Goal: Task Accomplishment & Management: Manage account settings

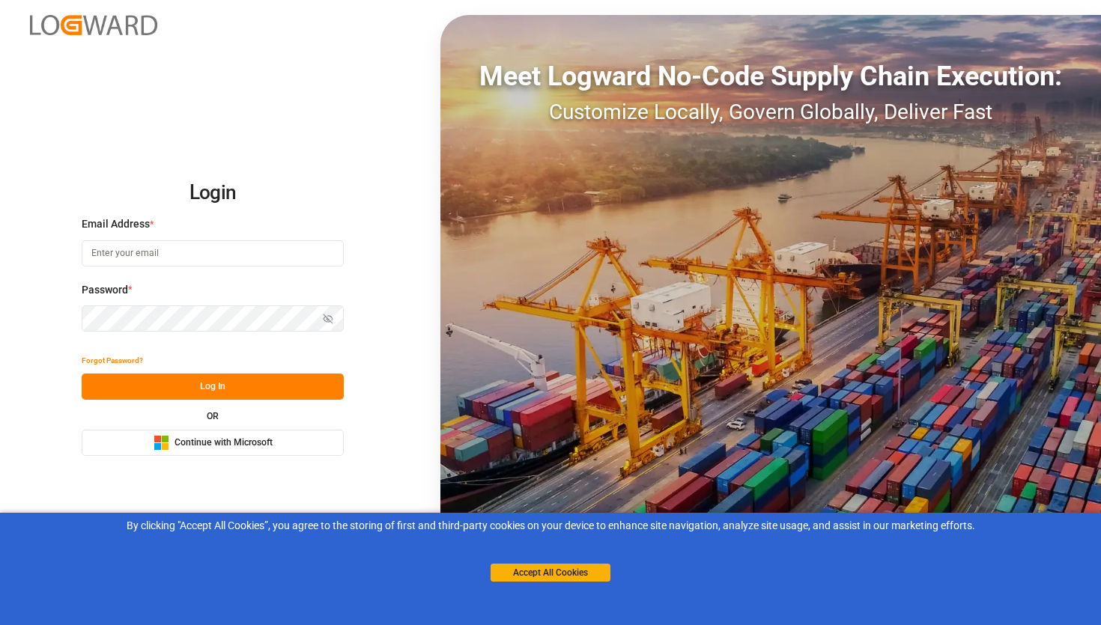
click at [243, 437] on span "Continue with Microsoft" at bounding box center [223, 442] width 98 height 13
click at [535, 564] on button "Accept All Cookies" at bounding box center [550, 573] width 120 height 18
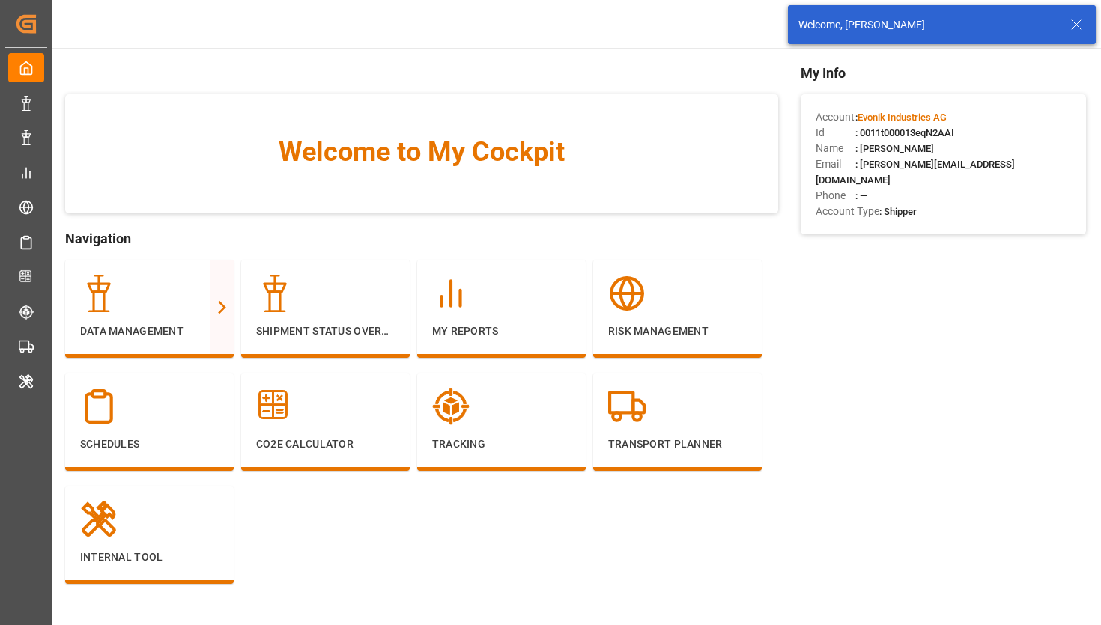
click at [1075, 25] on icon at bounding box center [1076, 25] width 18 height 18
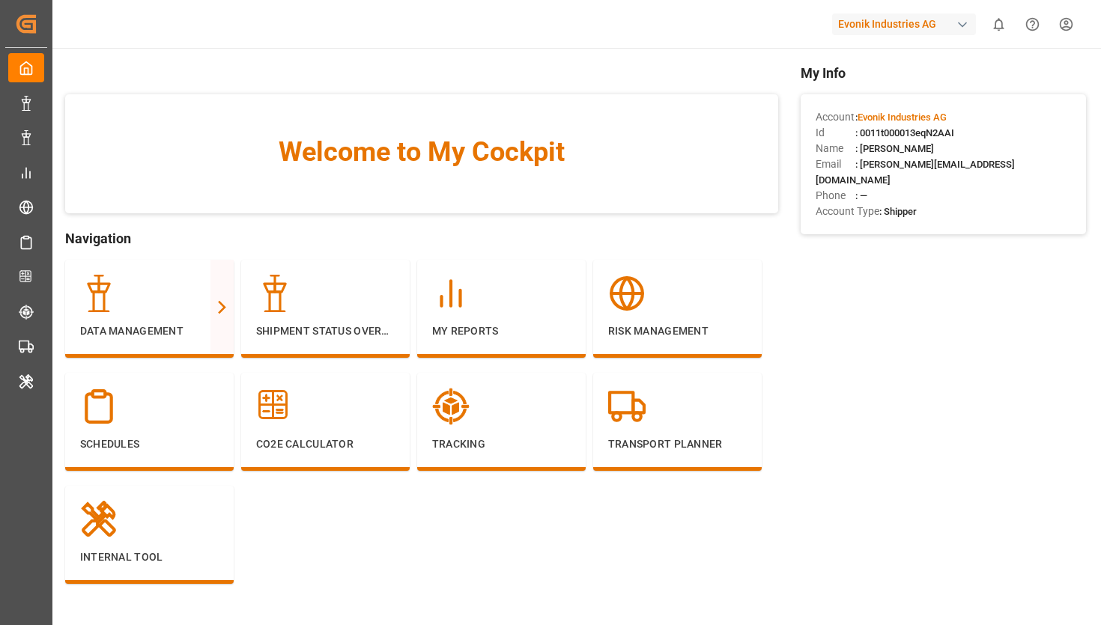
click at [1064, 31] on html "Created by potrace 1.15, written by [PERSON_NAME] [DATE]-[DATE] Created by potr…" at bounding box center [550, 312] width 1101 height 625
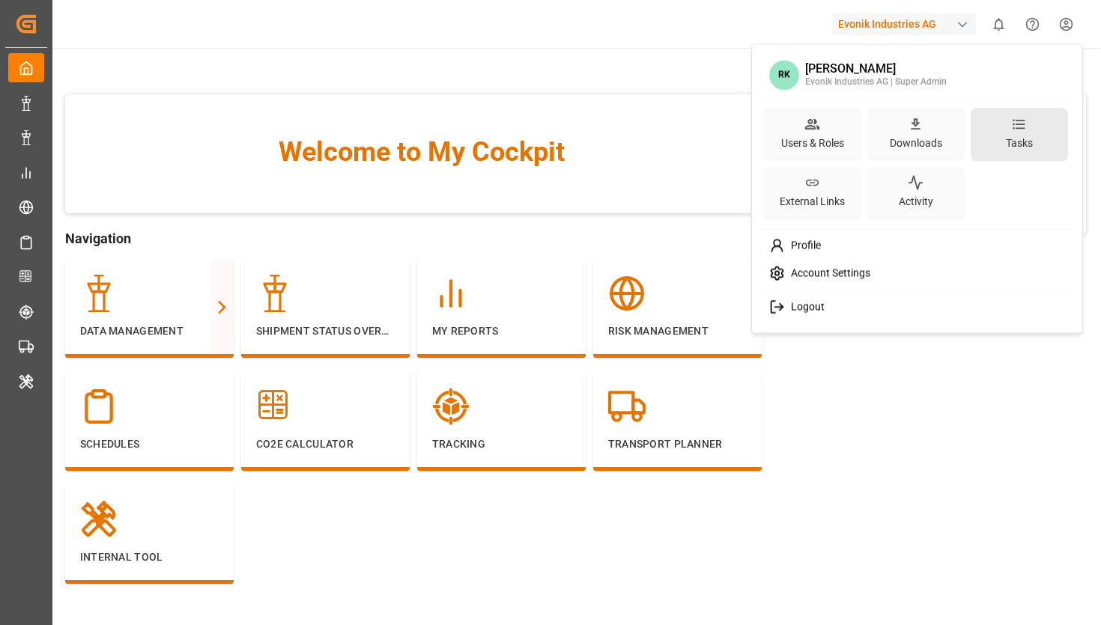
click at [992, 136] on div "Tasks" at bounding box center [1018, 134] width 97 height 53
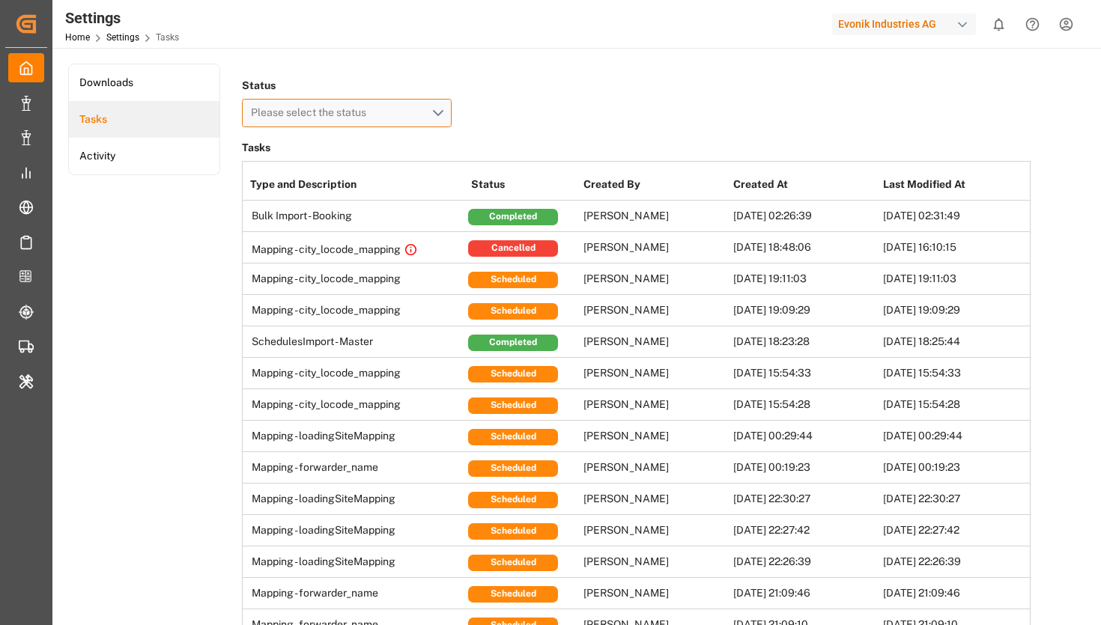
click at [317, 103] on button "Please select the status" at bounding box center [347, 113] width 210 height 28
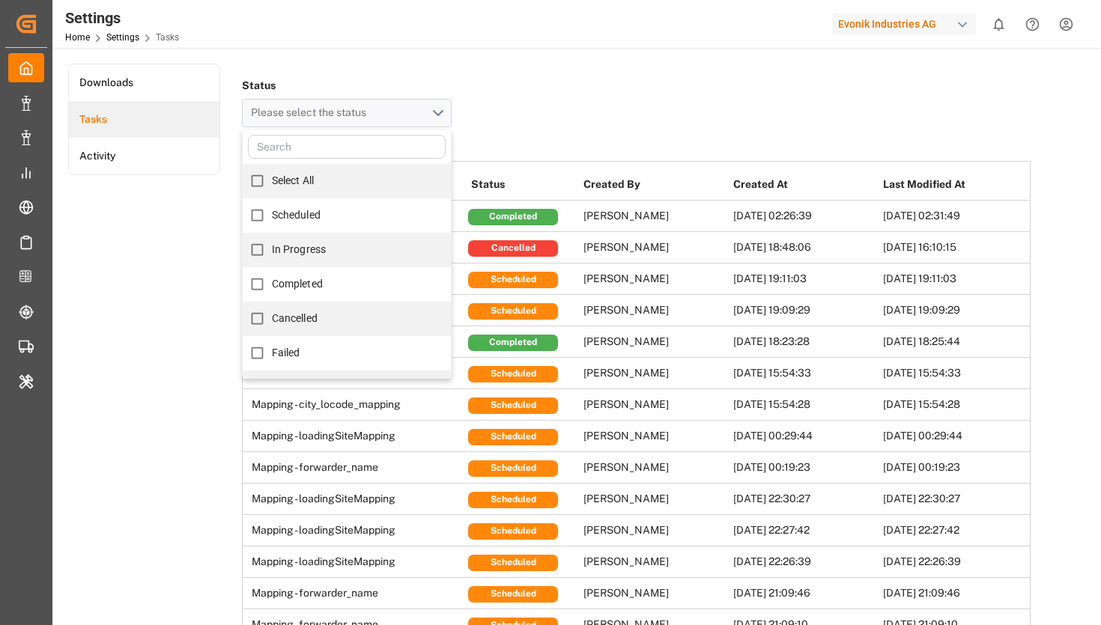
click at [305, 250] on span "In Progress" at bounding box center [299, 249] width 54 height 12
click at [272, 250] on input "In Progress" at bounding box center [257, 249] width 29 height 29
checkbox input "true"
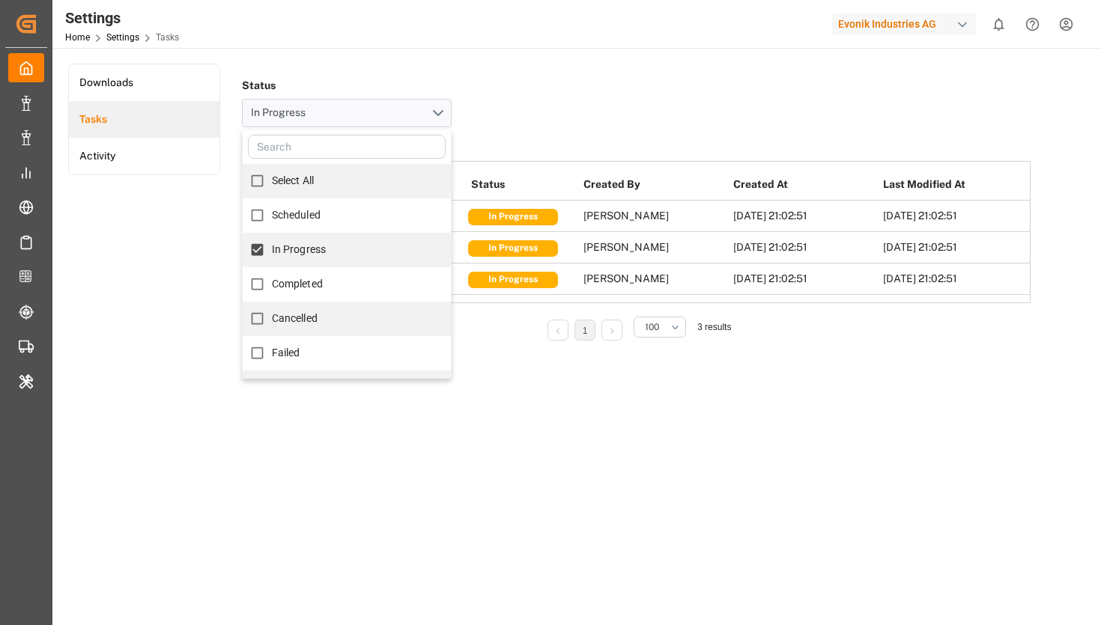
click at [606, 106] on div "Status In Progress Select All Scheduled In Progress Completed Cancelled Failed …" at bounding box center [636, 101] width 788 height 52
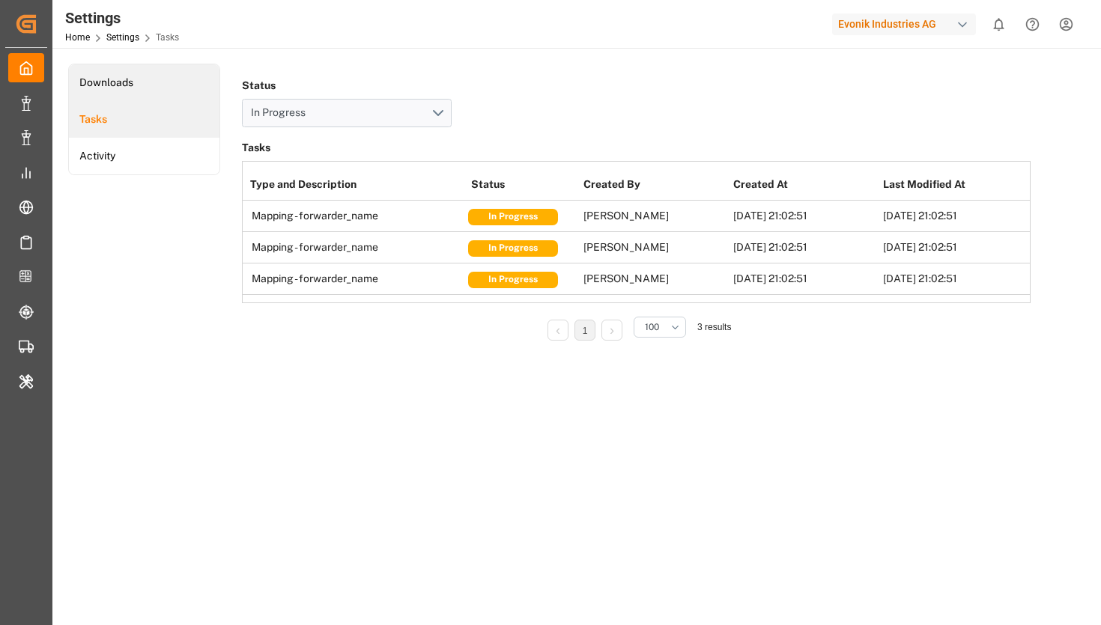
click at [129, 82] on li "Downloads" at bounding box center [144, 82] width 150 height 37
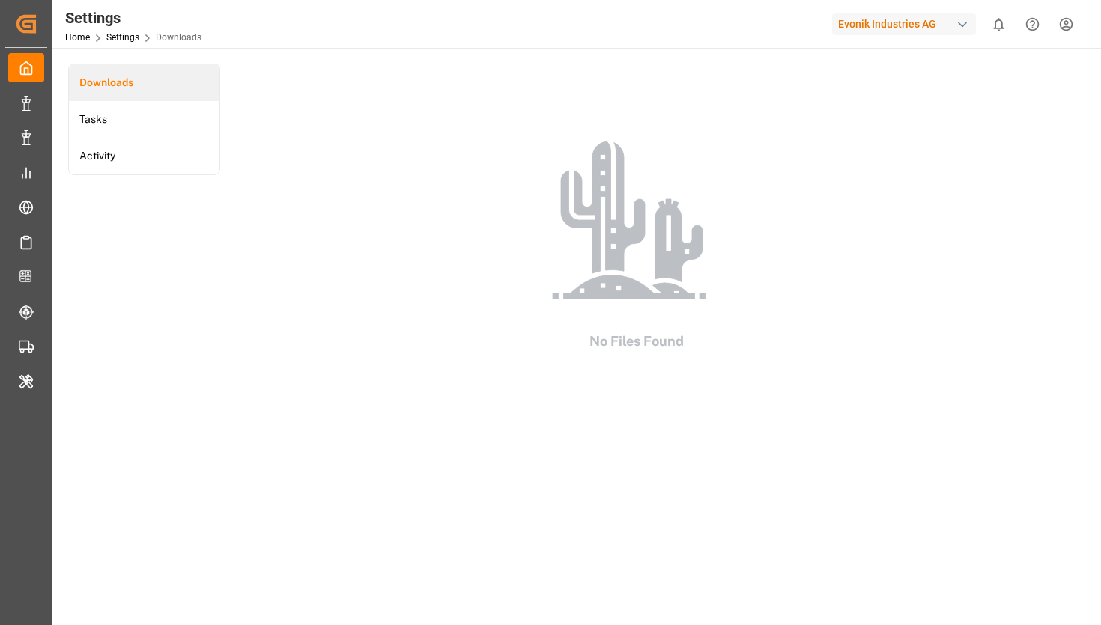
click at [122, 84] on li "Downloads" at bounding box center [144, 82] width 150 height 37
click at [124, 129] on li "Tasks" at bounding box center [144, 119] width 150 height 37
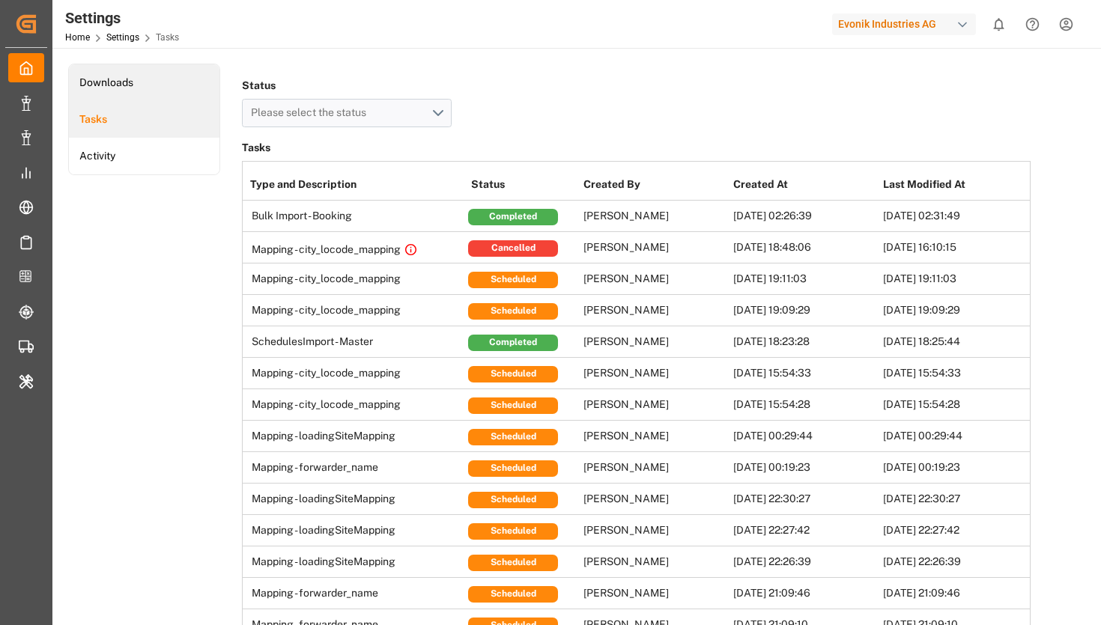
click at [116, 92] on li "Downloads" at bounding box center [144, 82] width 150 height 37
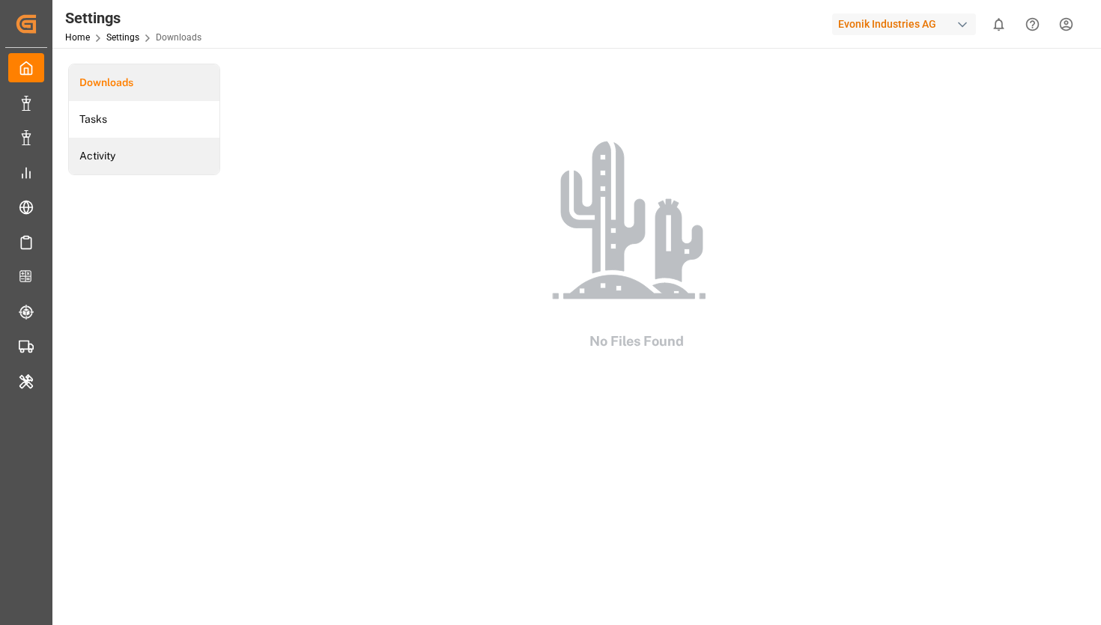
click at [122, 165] on li "Activity" at bounding box center [144, 156] width 150 height 37
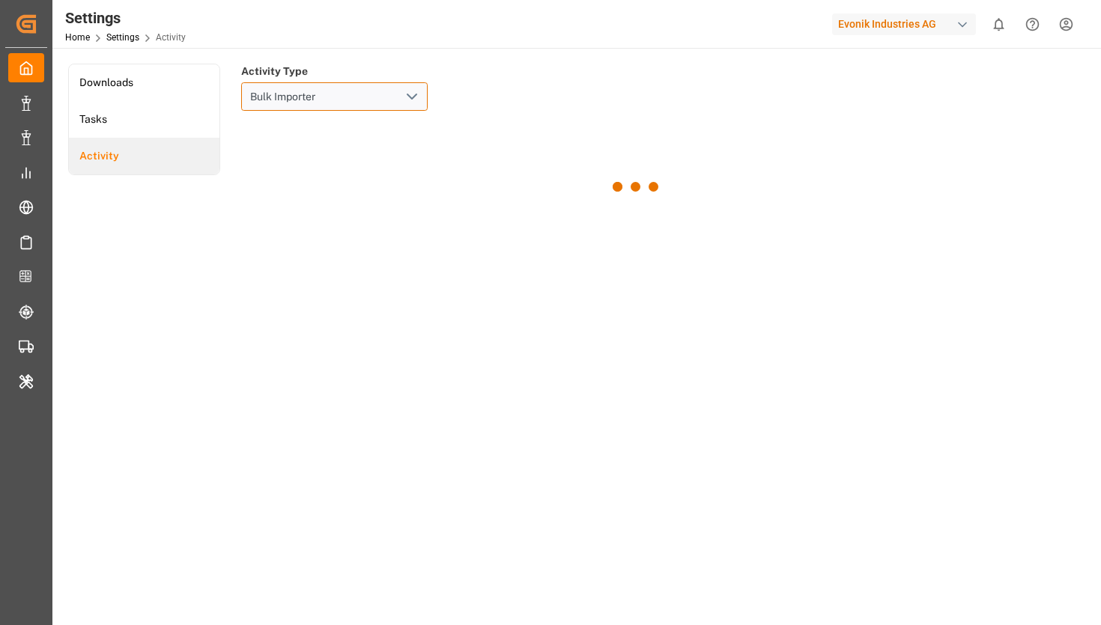
click at [285, 100] on input "Bulk Importer" at bounding box center [334, 96] width 186 height 28
click at [397, 98] on input "Bulk Importer" at bounding box center [334, 96] width 186 height 28
click at [403, 98] on icon "open menu" at bounding box center [412, 97] width 18 height 18
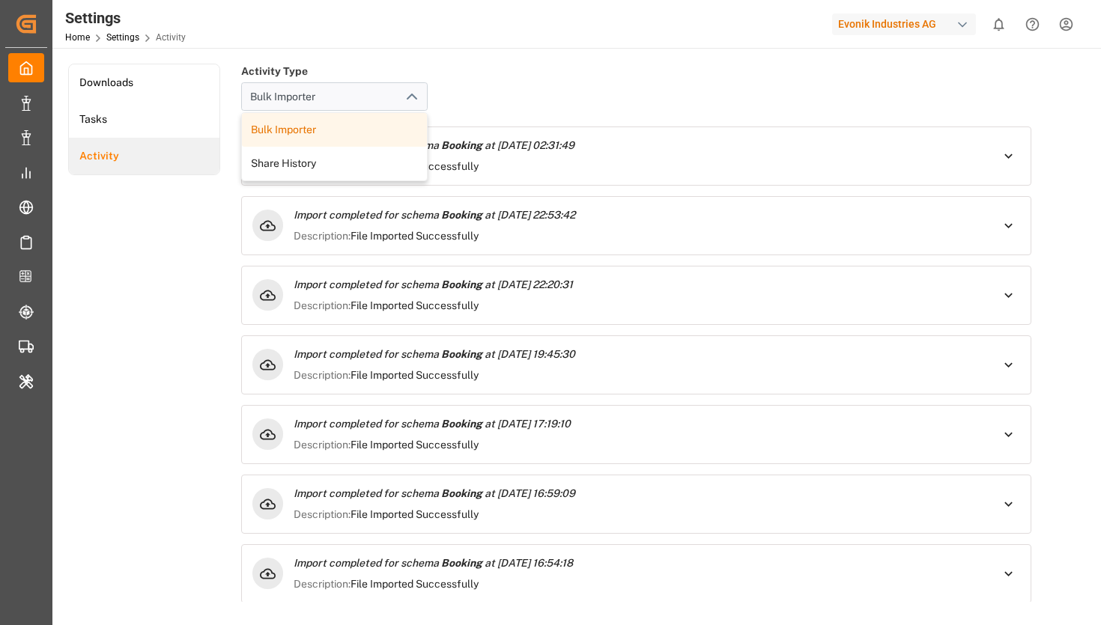
click at [576, 75] on div "Activity Type Bulk Importer Bulk Importer Share History Import completed for sc…" at bounding box center [636, 380] width 811 height 632
